Goal: Check status: Check status

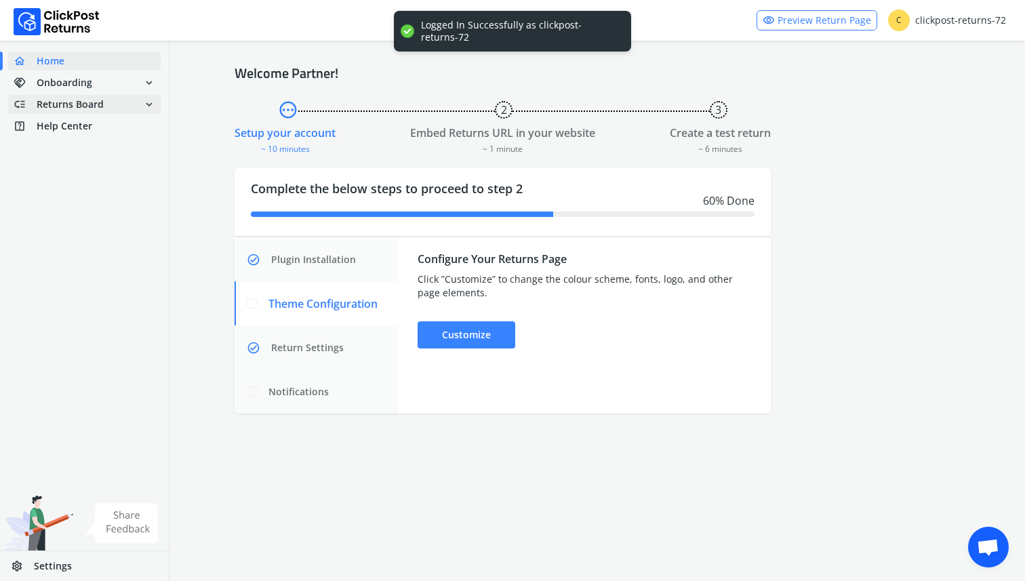
click at [107, 104] on span "low_priority Returns Board expand_more" at bounding box center [84, 104] width 152 height 19
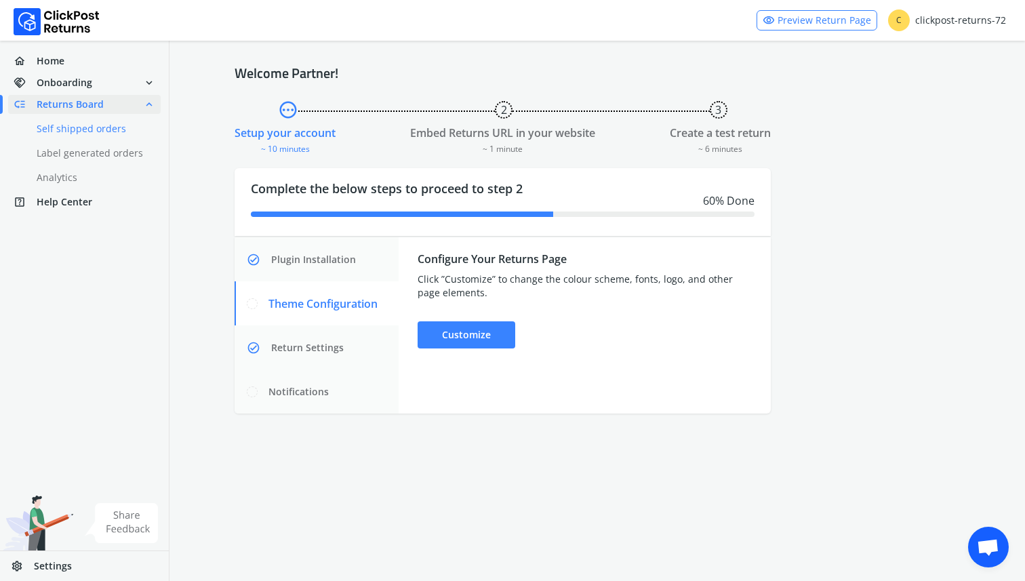
click at [93, 129] on link "done Self shipped orders" at bounding box center [92, 128] width 169 height 19
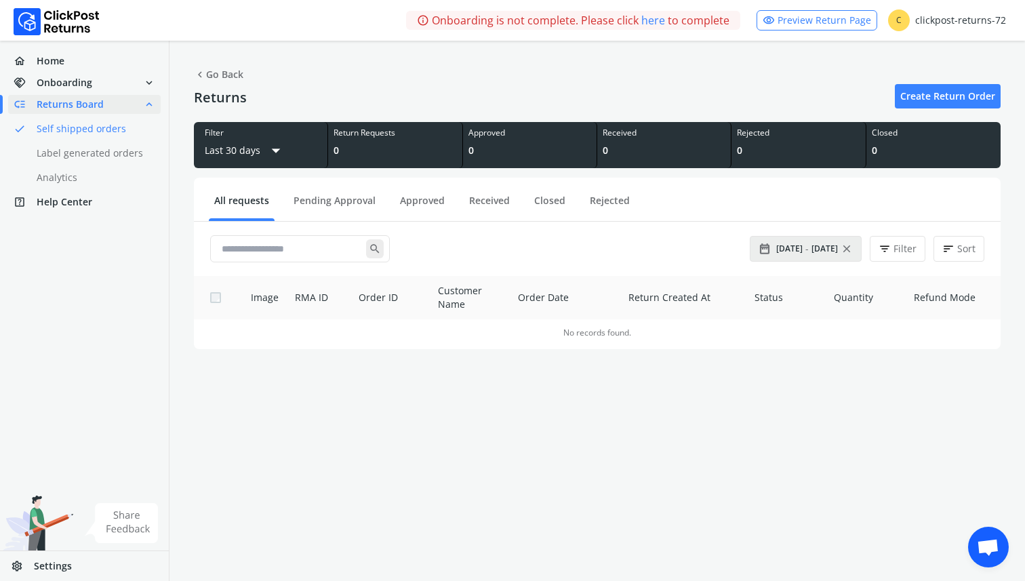
click at [796, 253] on span "[DATE]" at bounding box center [789, 248] width 26 height 11
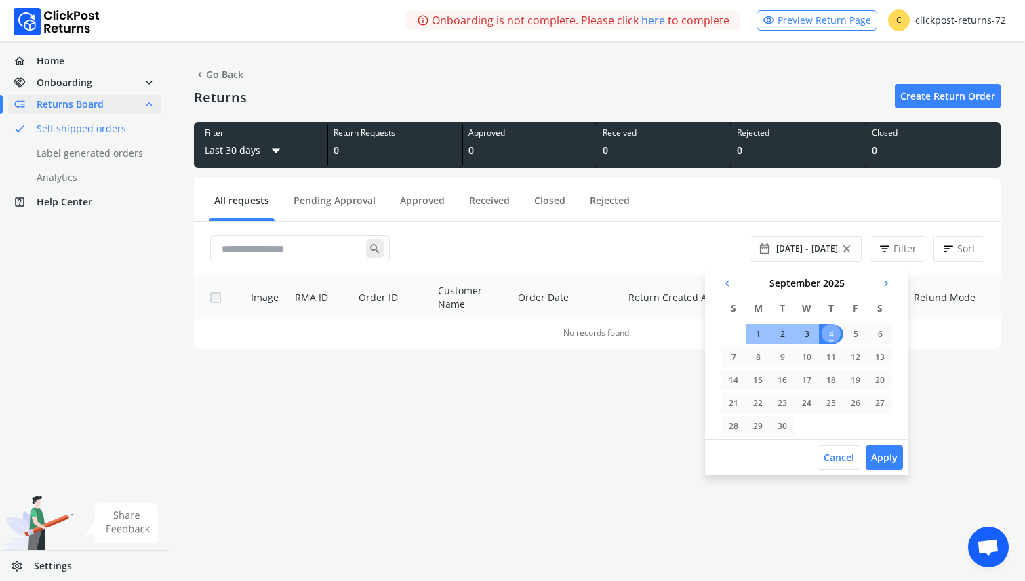
click at [725, 281] on span "chevron_left" at bounding box center [727, 283] width 12 height 19
click at [784, 335] on td "1" at bounding box center [782, 334] width 24 height 20
click at [839, 425] on td "31" at bounding box center [835, 426] width 24 height 20
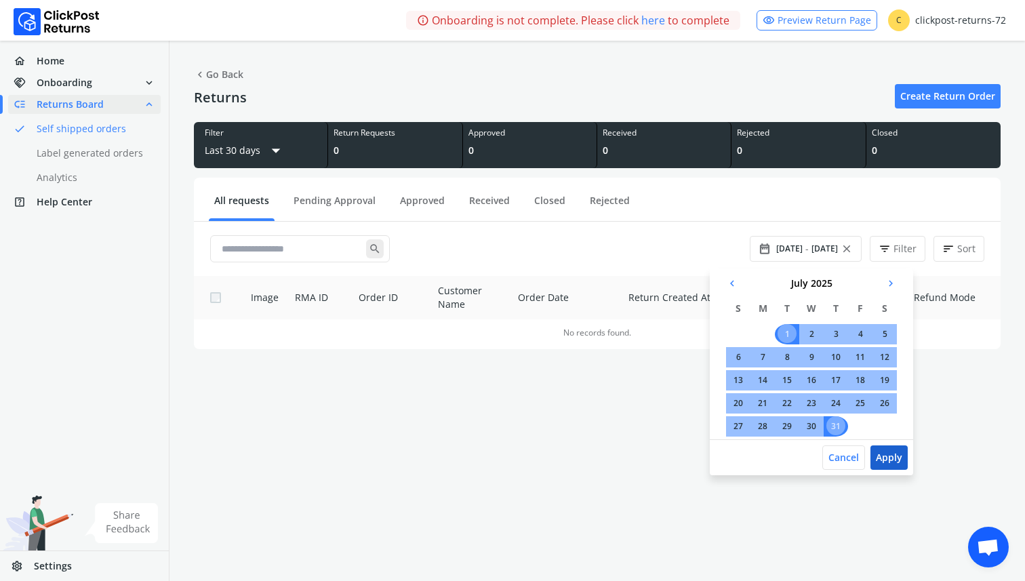
click at [875, 455] on button "Apply" at bounding box center [888, 457] width 37 height 24
